Goal: Information Seeking & Learning: Learn about a topic

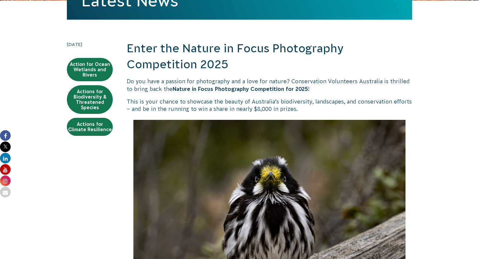
scroll to position [165, 0]
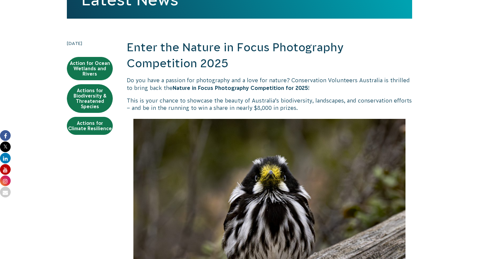
click at [214, 88] on strong "Nature in Focus Photography Competition for 2025" at bounding box center [240, 88] width 135 height 6
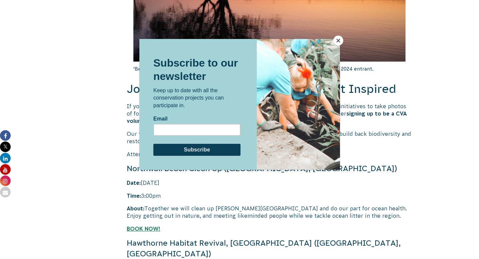
scroll to position [1319, 0]
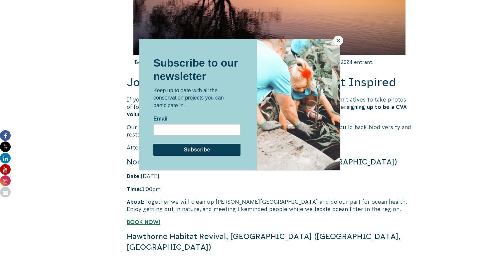
click at [339, 40] on button "Close" at bounding box center [338, 41] width 10 height 10
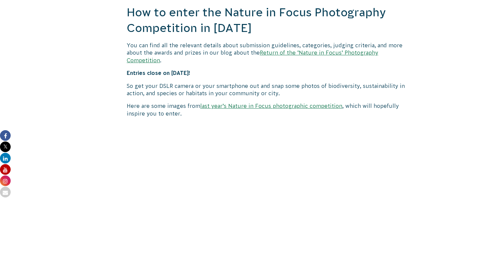
scroll to position [646, 0]
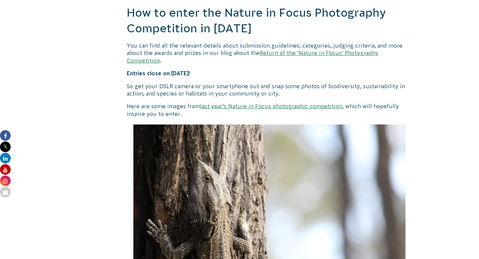
click at [296, 103] on link "last year’s Nature in Focus photographic competition" at bounding box center [271, 106] width 142 height 6
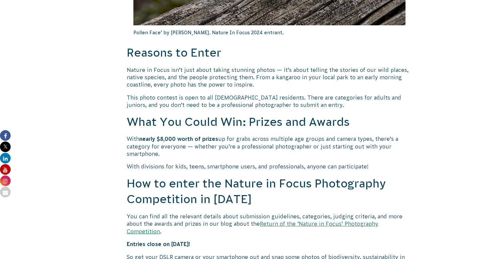
scroll to position [476, 0]
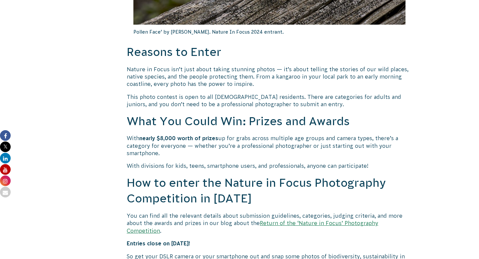
click at [309, 223] on link "Return of the ‘Nature in Focus’ Photography Competition" at bounding box center [252, 226] width 251 height 13
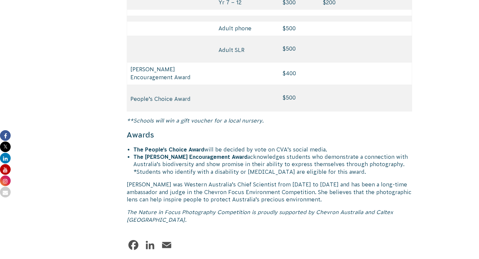
scroll to position [3251, 0]
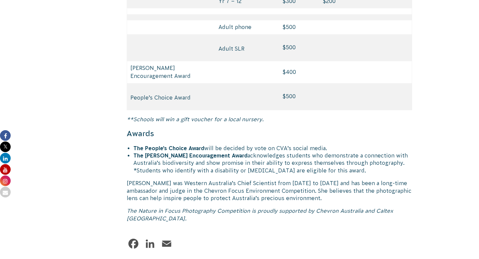
click at [173, 145] on strong "The People’s Choice Award" at bounding box center [168, 148] width 71 height 6
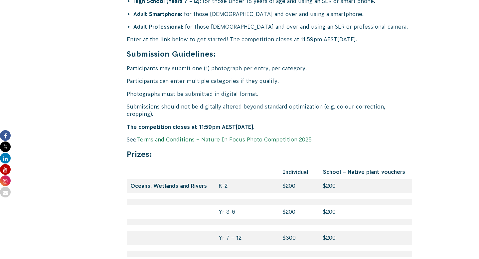
scroll to position [2769, 0]
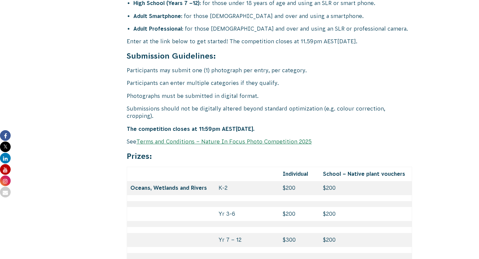
click at [241, 138] on link "Terms and Conditions – Nature In Focus Photo Competition 2025" at bounding box center [223, 141] width 175 height 6
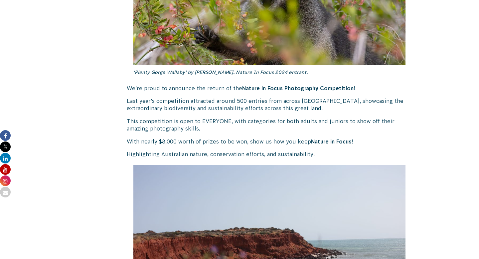
scroll to position [358, 0]
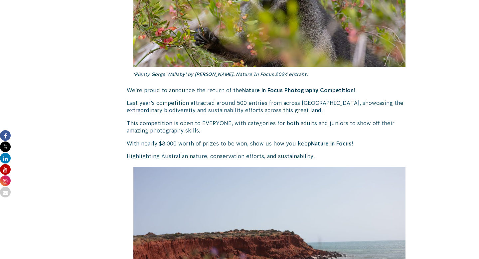
click at [321, 140] on strong "Nature in Focus" at bounding box center [331, 143] width 41 height 6
click at [299, 92] on strong "Nature in Focus Photography Competition!" at bounding box center [298, 90] width 113 height 6
click at [297, 88] on strong "Nature in Focus Photography Competition!" at bounding box center [298, 90] width 113 height 6
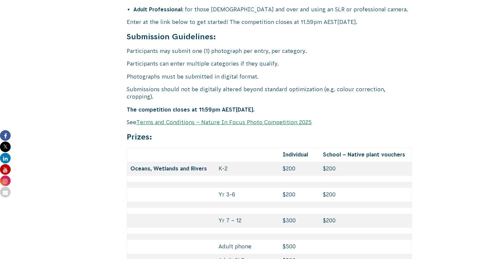
scroll to position [2788, 0]
click at [218, 119] on link "Terms and Conditions – Nature In Focus Photo Competition 2025" at bounding box center [223, 122] width 175 height 6
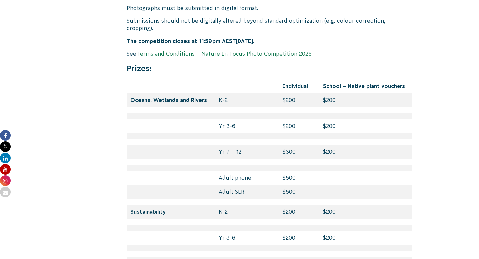
scroll to position [2857, 0]
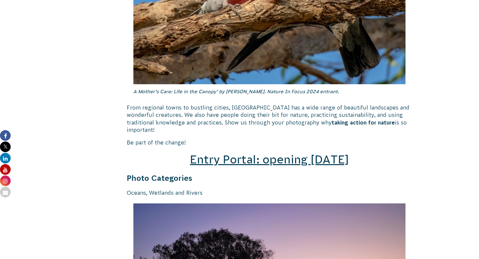
scroll to position [918, 0]
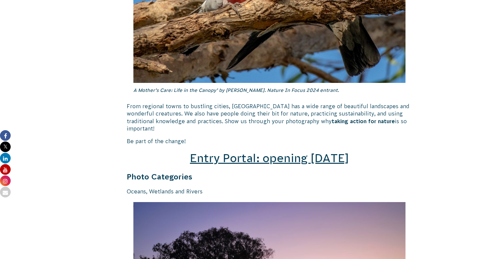
click at [231, 152] on span "Entry Portal: opening [DATE]" at bounding box center [269, 158] width 159 height 13
